Goal: Navigation & Orientation: Find specific page/section

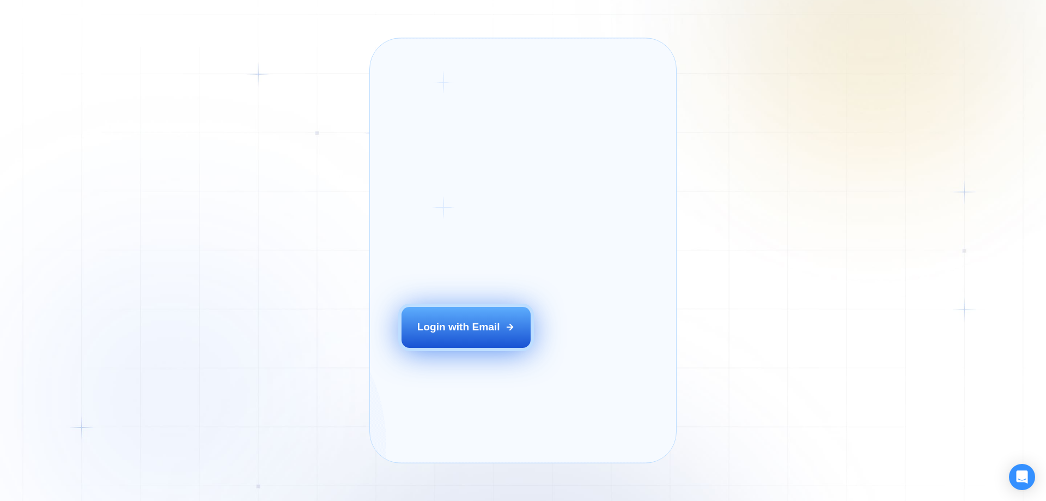
click at [432, 347] on button "Login with Email" at bounding box center [466, 327] width 130 height 40
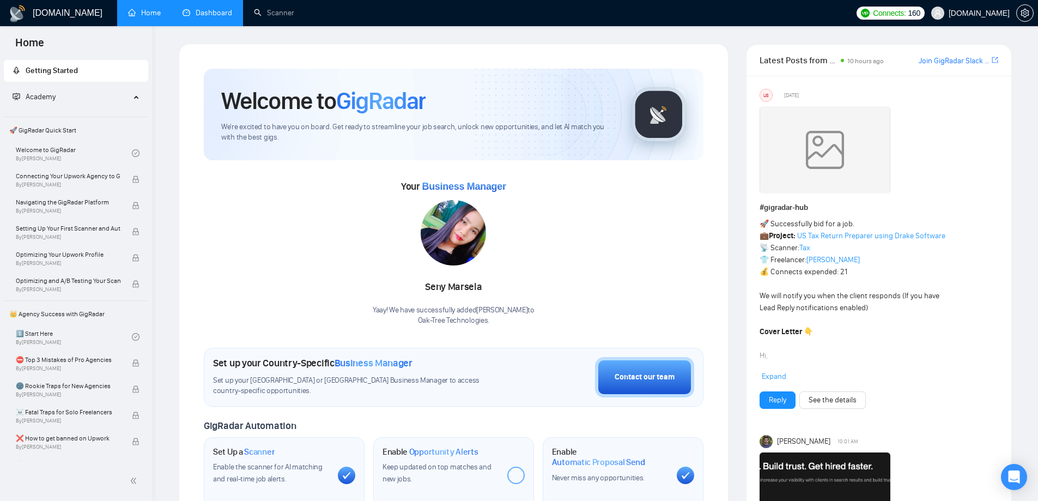
click at [216, 17] on link "Dashboard" at bounding box center [207, 12] width 50 height 9
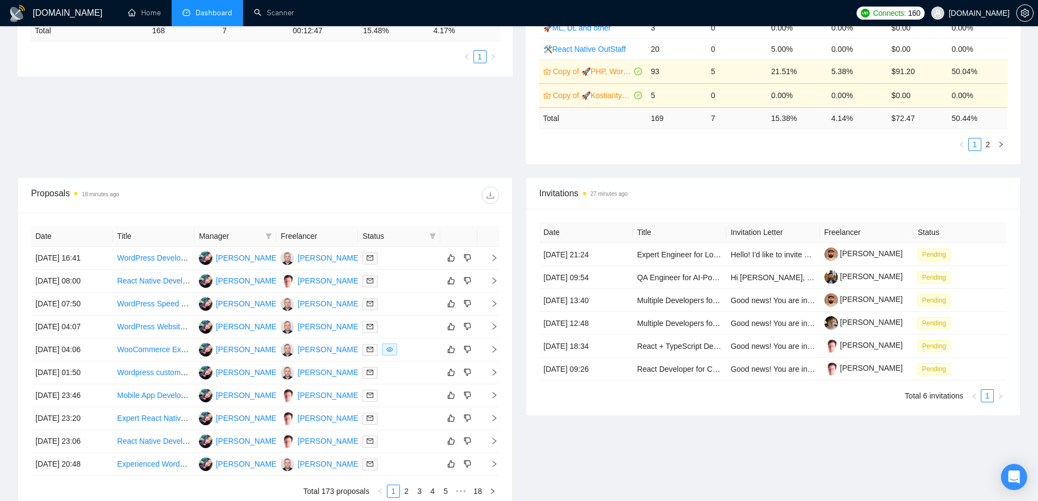
scroll to position [272, 0]
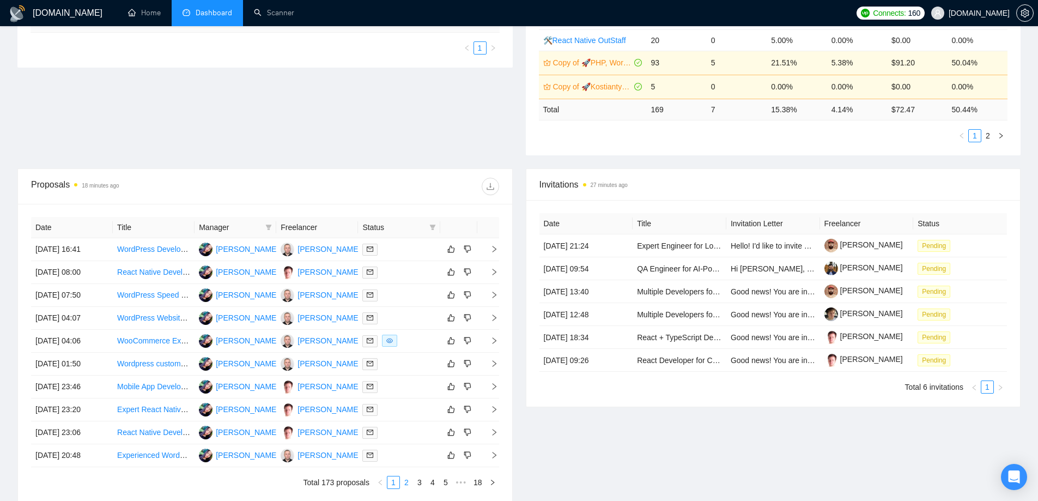
click at [406, 479] on link "2" at bounding box center [406, 482] width 12 height 12
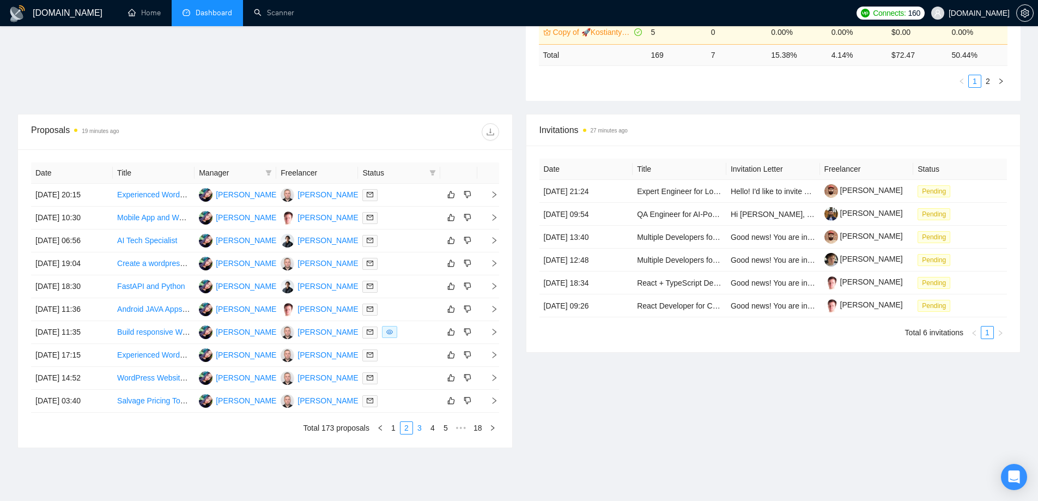
click at [419, 425] on link "3" at bounding box center [419, 428] width 12 height 12
click at [435, 431] on link "4" at bounding box center [432, 428] width 12 height 12
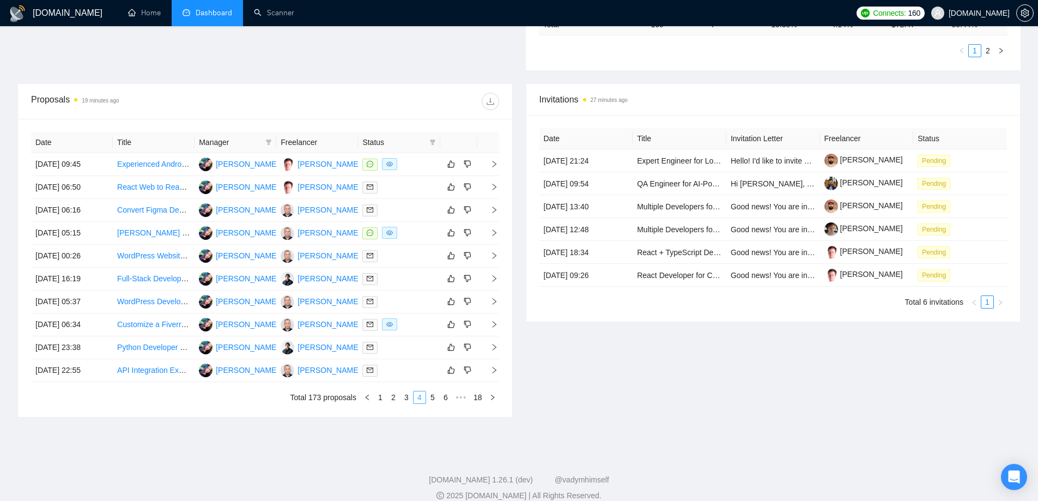
scroll to position [371, 0]
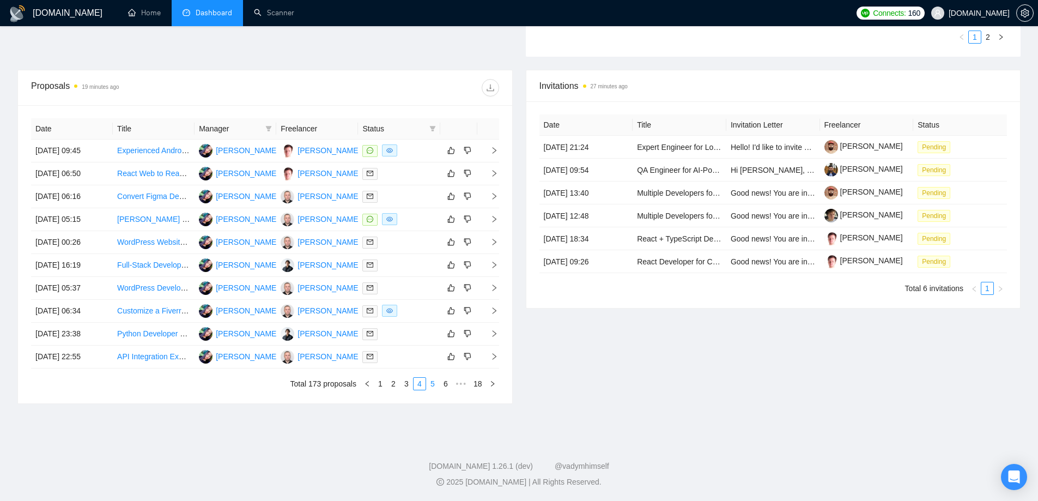
click at [435, 384] on link "5" at bounding box center [432, 383] width 12 height 12
click at [435, 384] on link "6" at bounding box center [432, 383] width 12 height 12
click at [362, 380] on link "1" at bounding box center [363, 383] width 12 height 12
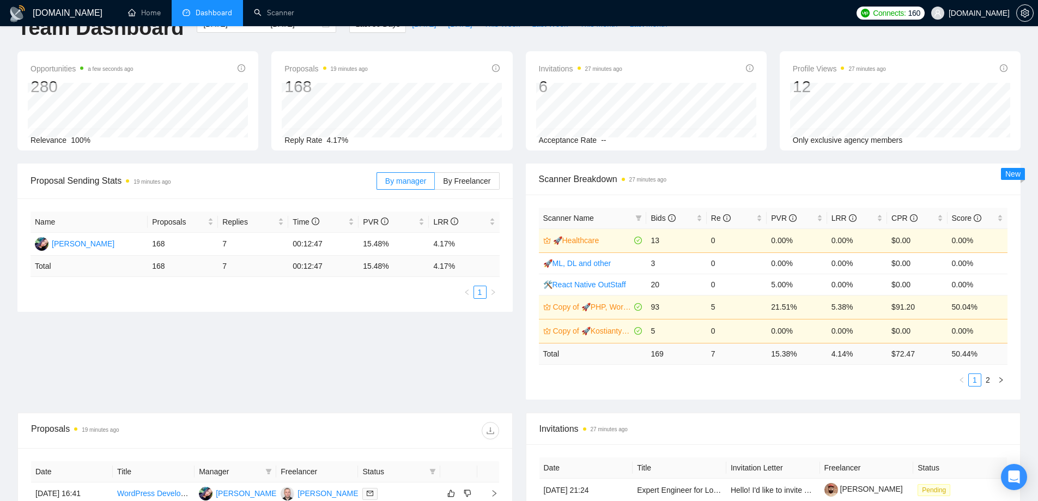
scroll to position [0, 0]
